Goal: Transaction & Acquisition: Obtain resource

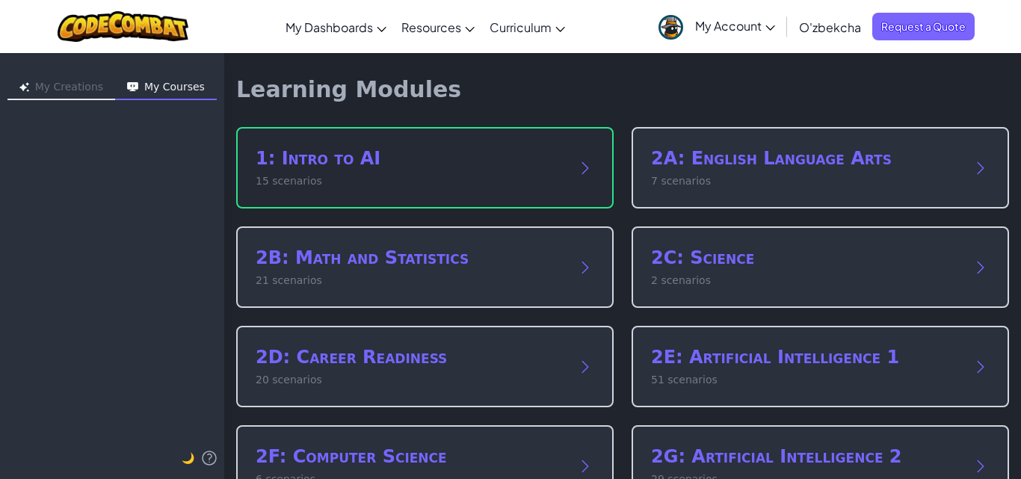
click at [313, 151] on h2 "1: Intro to AI" at bounding box center [410, 158] width 309 height 24
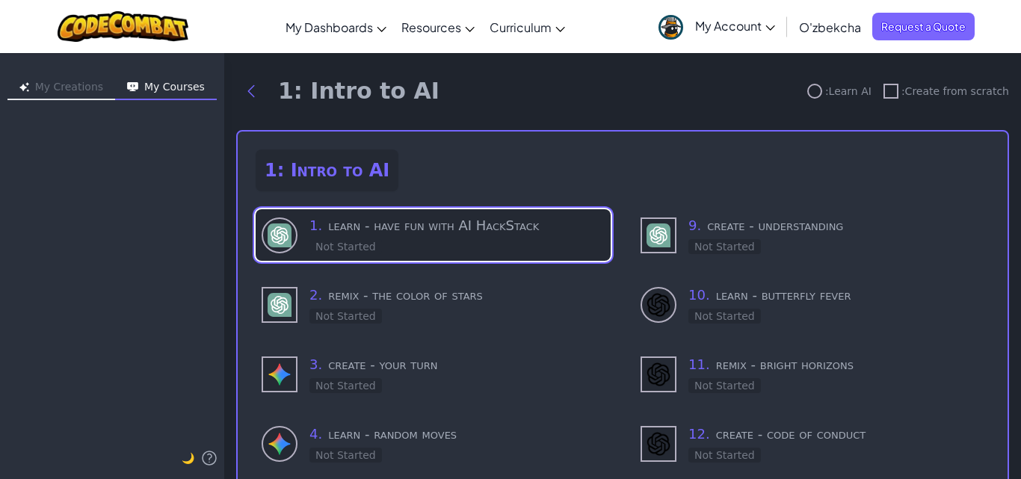
click at [283, 233] on img at bounding box center [280, 235] width 24 height 24
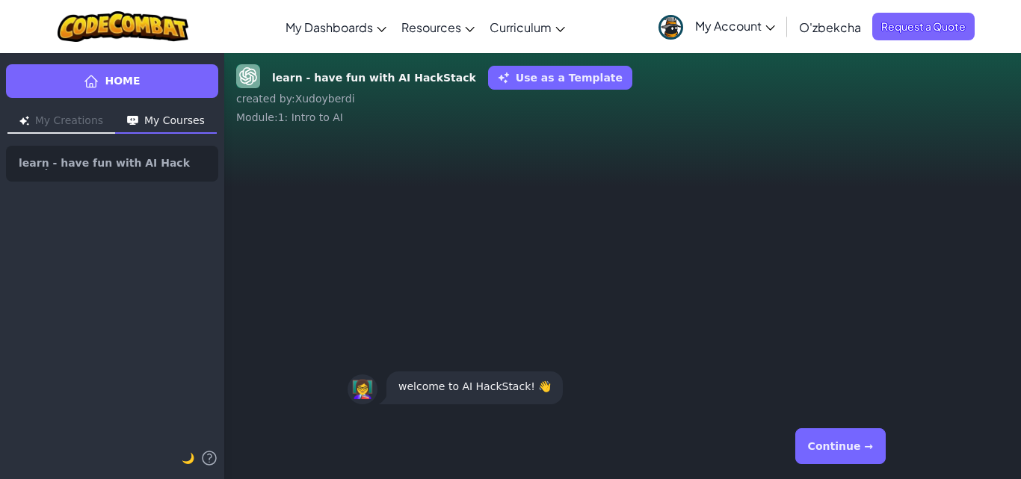
click at [836, 448] on button "Continue →" at bounding box center [840, 446] width 90 height 36
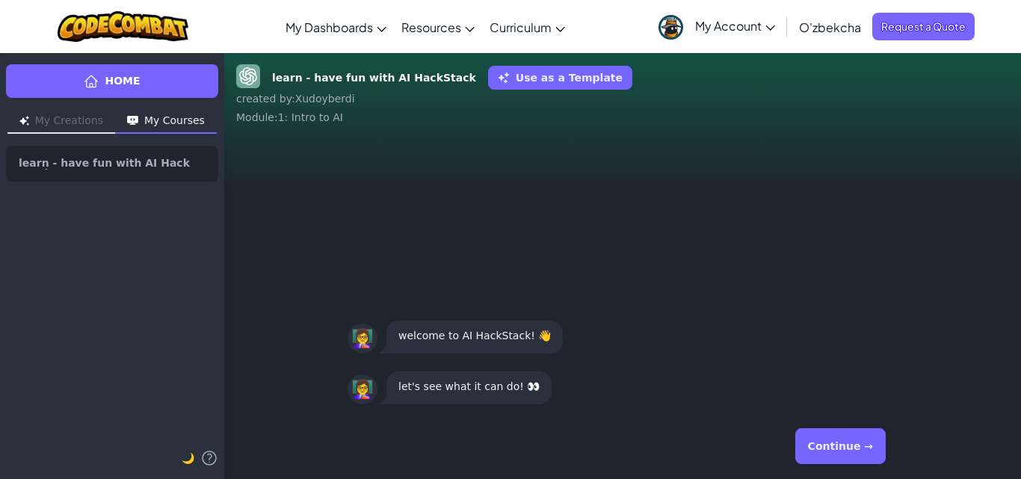
click at [855, 437] on button "Continue →" at bounding box center [840, 446] width 90 height 36
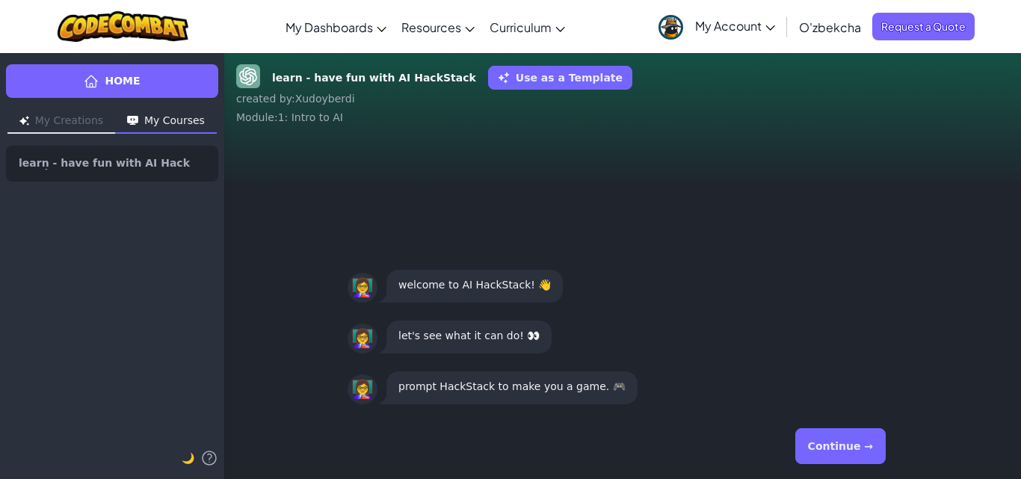
click at [855, 437] on button "Continue →" at bounding box center [840, 446] width 90 height 36
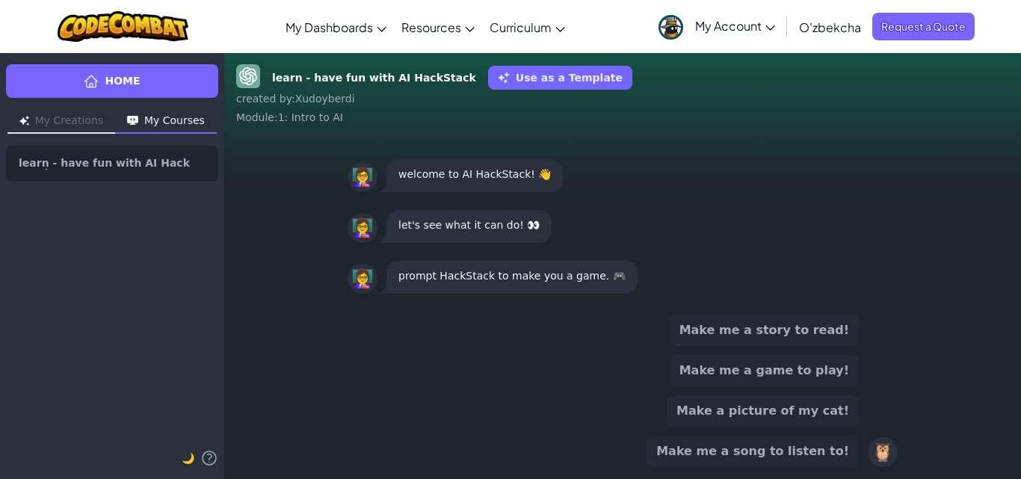
click at [882, 451] on div "🦉" at bounding box center [883, 452] width 30 height 30
click at [64, 121] on button "My Creations" at bounding box center [61, 122] width 108 height 24
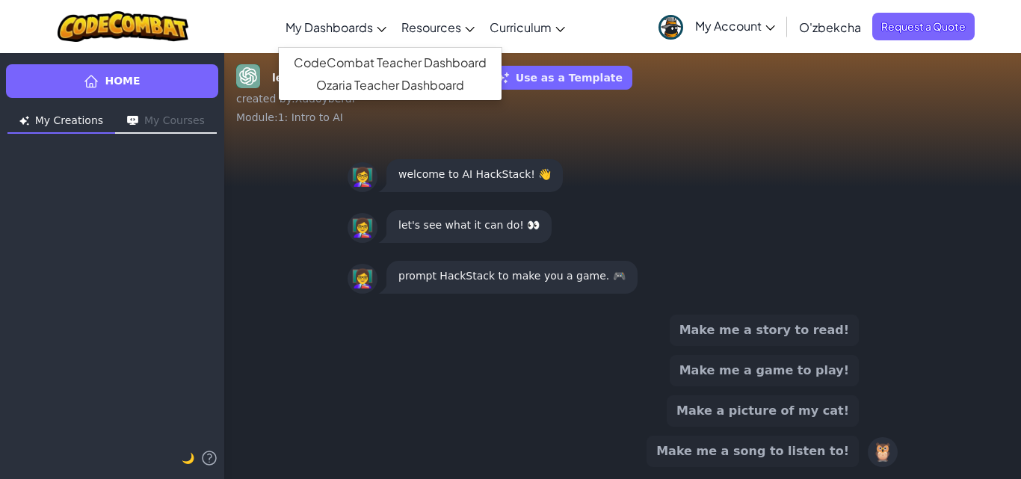
click at [376, 22] on link "My Dashboards" at bounding box center [336, 27] width 116 height 40
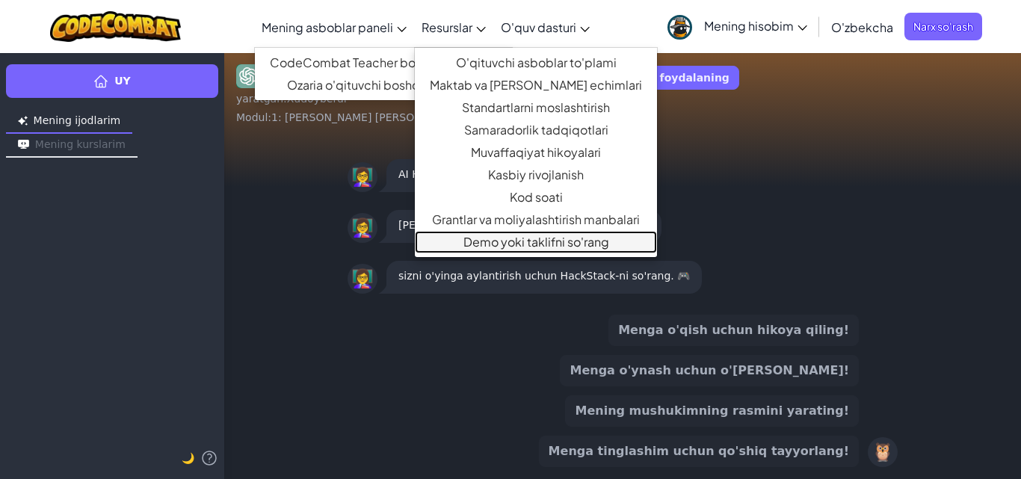
click at [513, 242] on font "Demo yoki taklifni so'rang" at bounding box center [536, 242] width 146 height 16
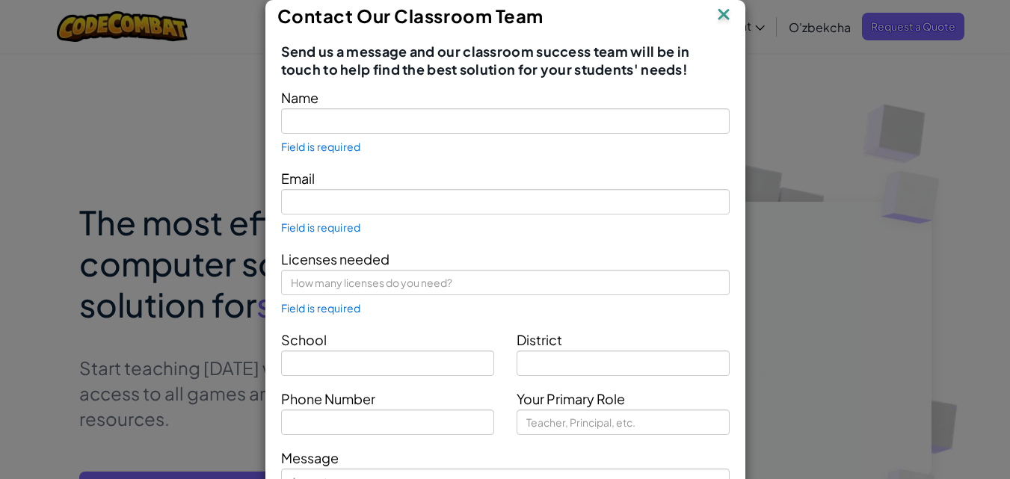
type input "[PERSON_NAME]"
type input "[EMAIL_ADDRESS][DOMAIN_NAME]"
type input "3"
type input "O"
type input "Teacher"
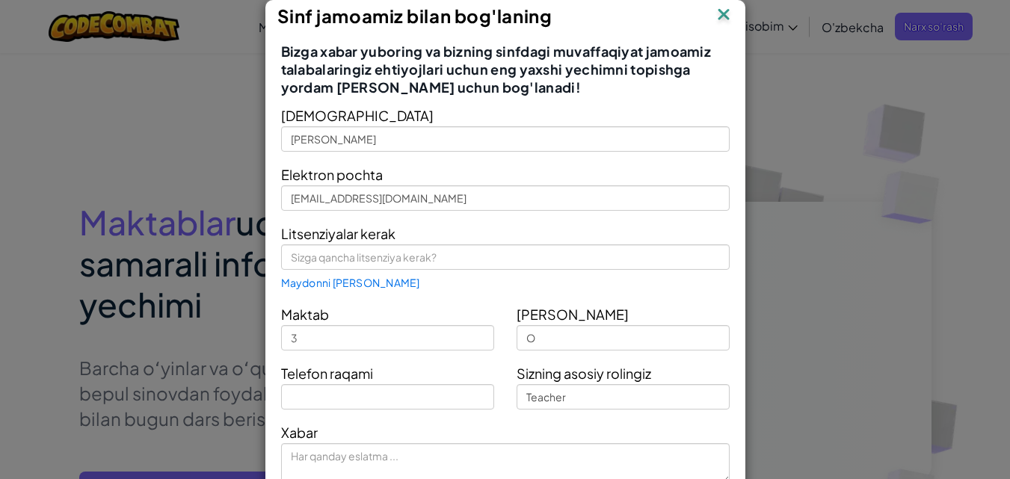
click at [715, 10] on img at bounding box center [723, 15] width 19 height 22
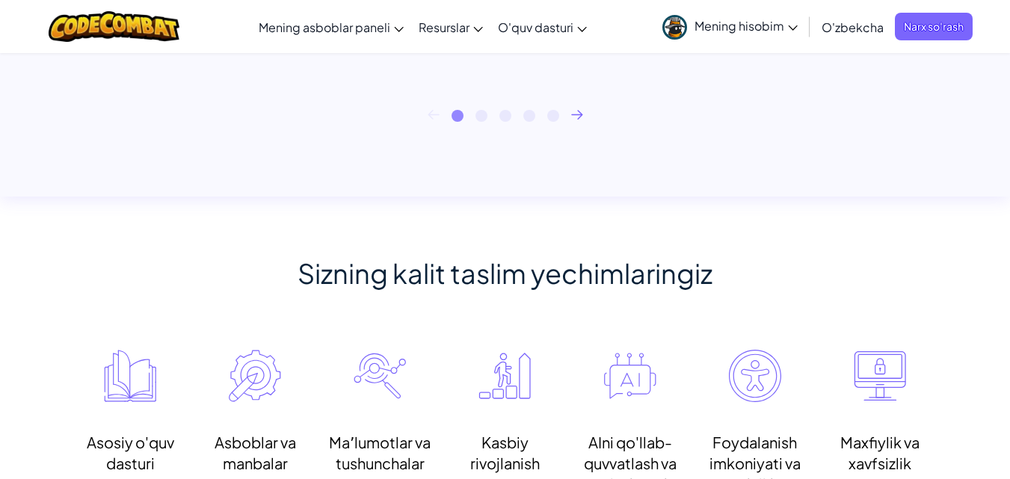
scroll to position [899, 0]
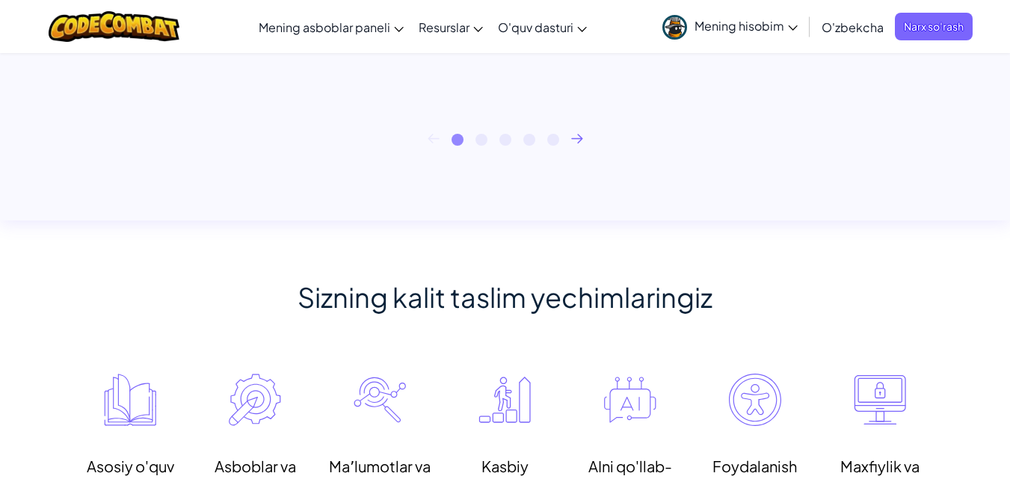
click at [576, 137] on icon at bounding box center [577, 139] width 12 height 10
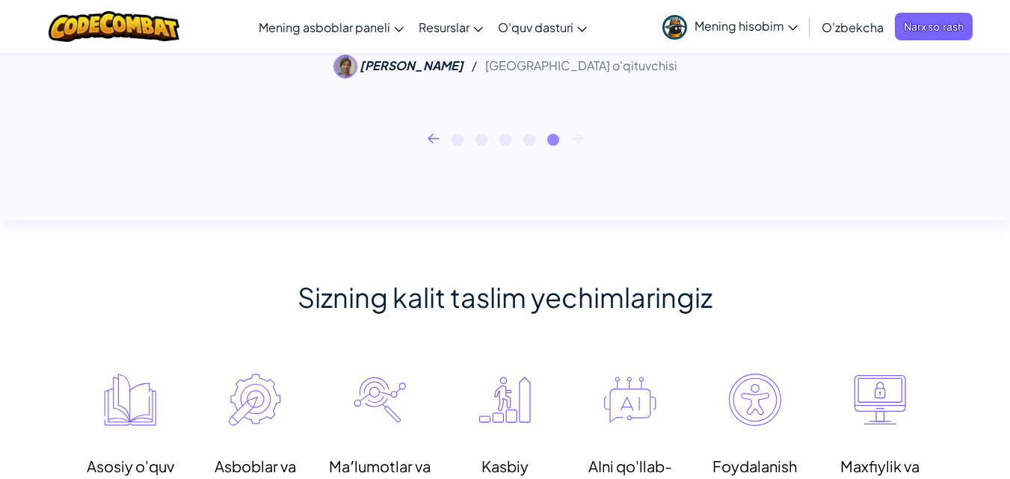
click at [576, 137] on icon at bounding box center [577, 139] width 12 height 10
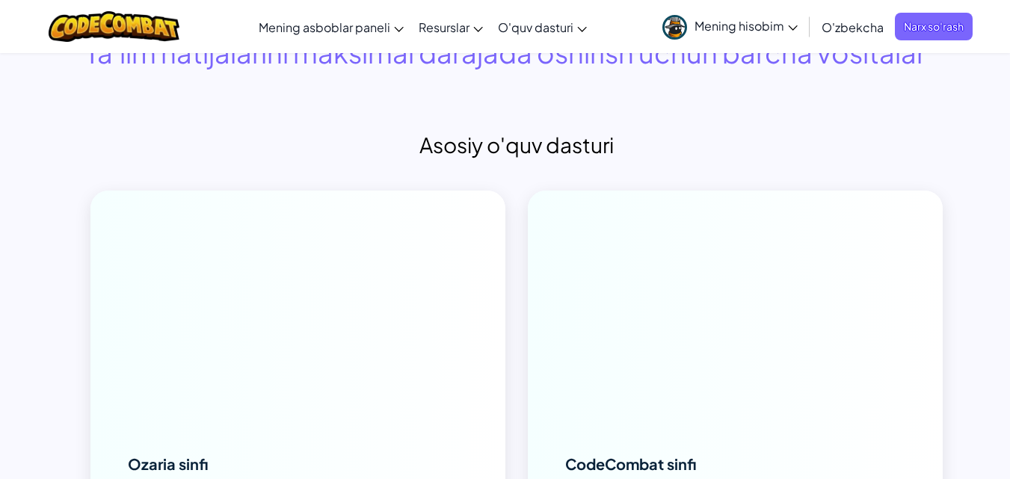
scroll to position [4497, 0]
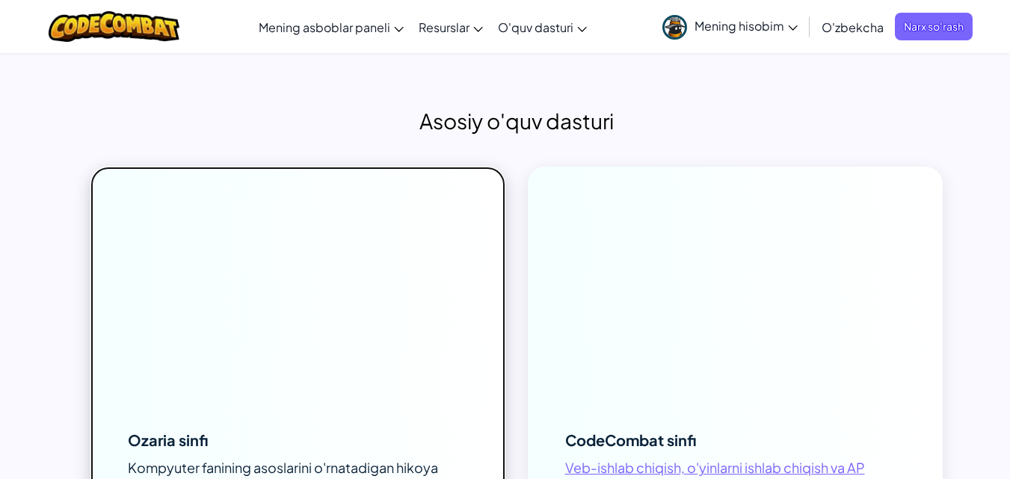
click at [282, 293] on div at bounding box center [297, 283] width 415 height 233
